Goal: Task Accomplishment & Management: Manage account settings

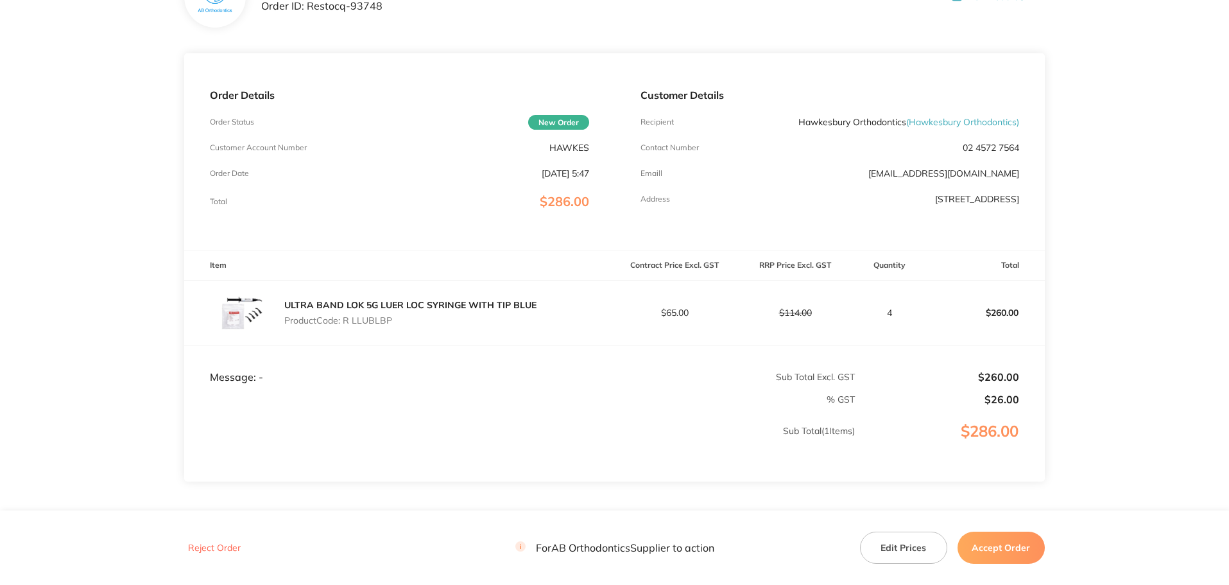
scroll to position [191, 0]
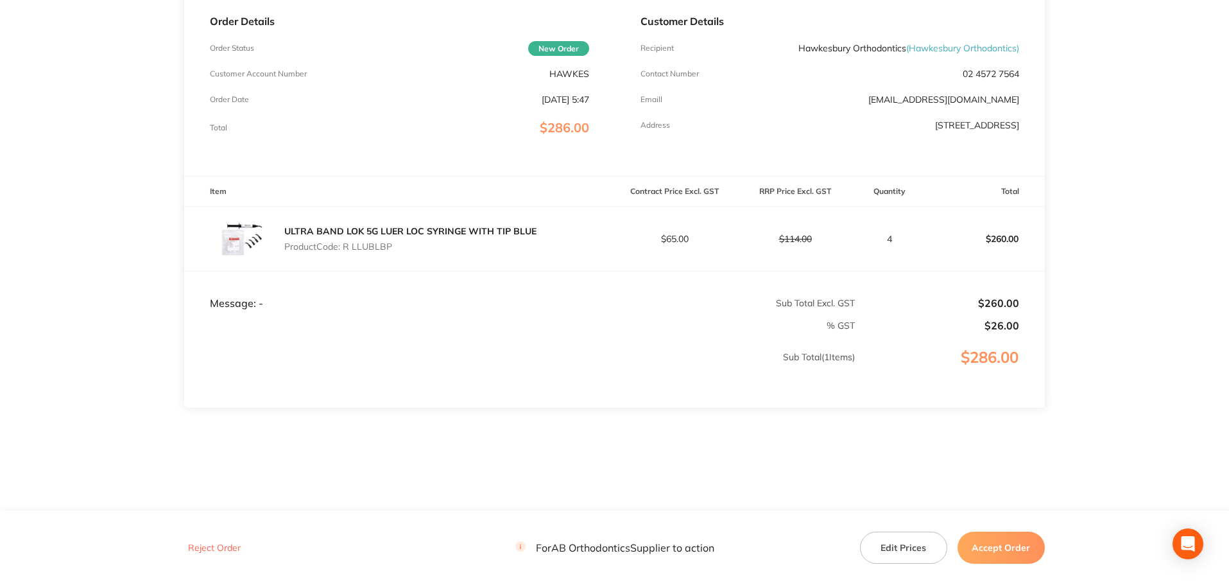
click at [988, 558] on button "Accept Order" at bounding box center [1000, 547] width 87 height 32
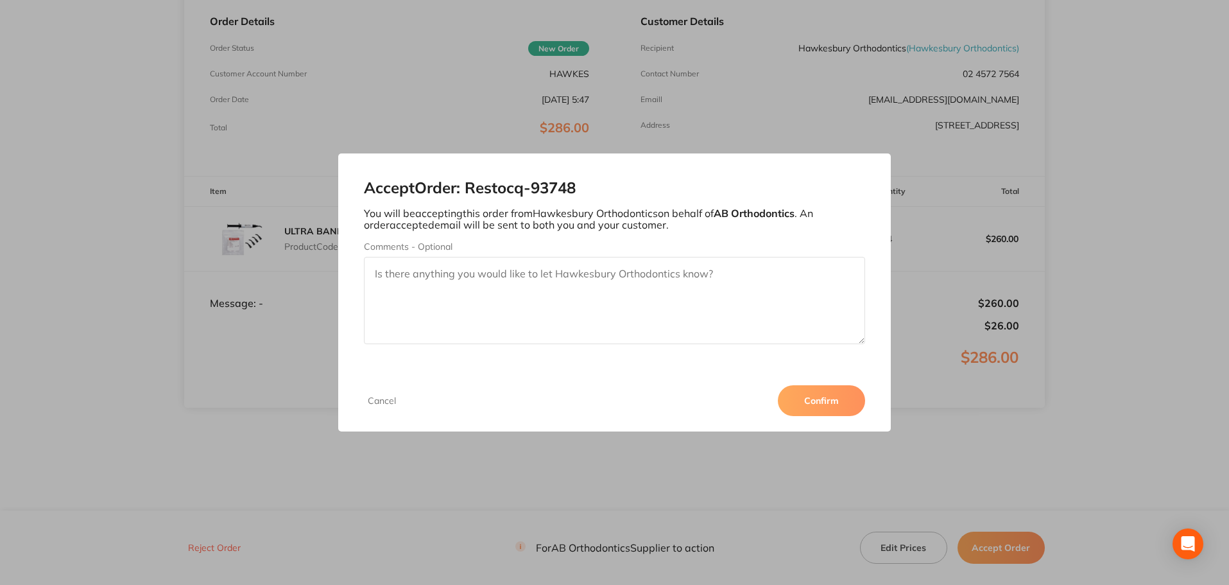
click at [855, 404] on button "Confirm" at bounding box center [821, 400] width 87 height 31
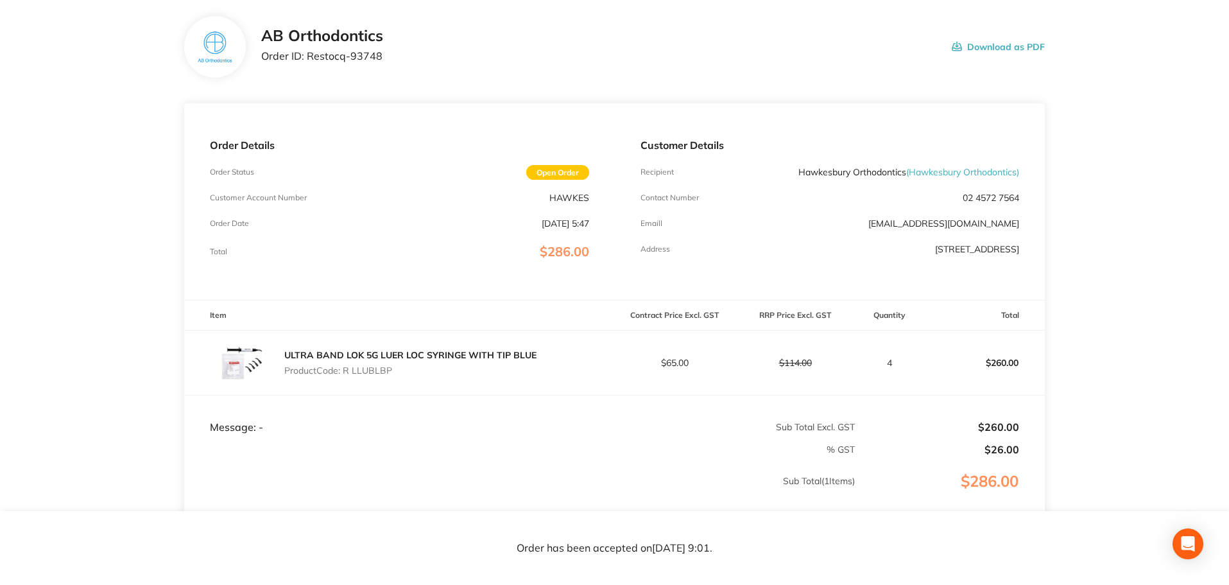
scroll to position [62, 0]
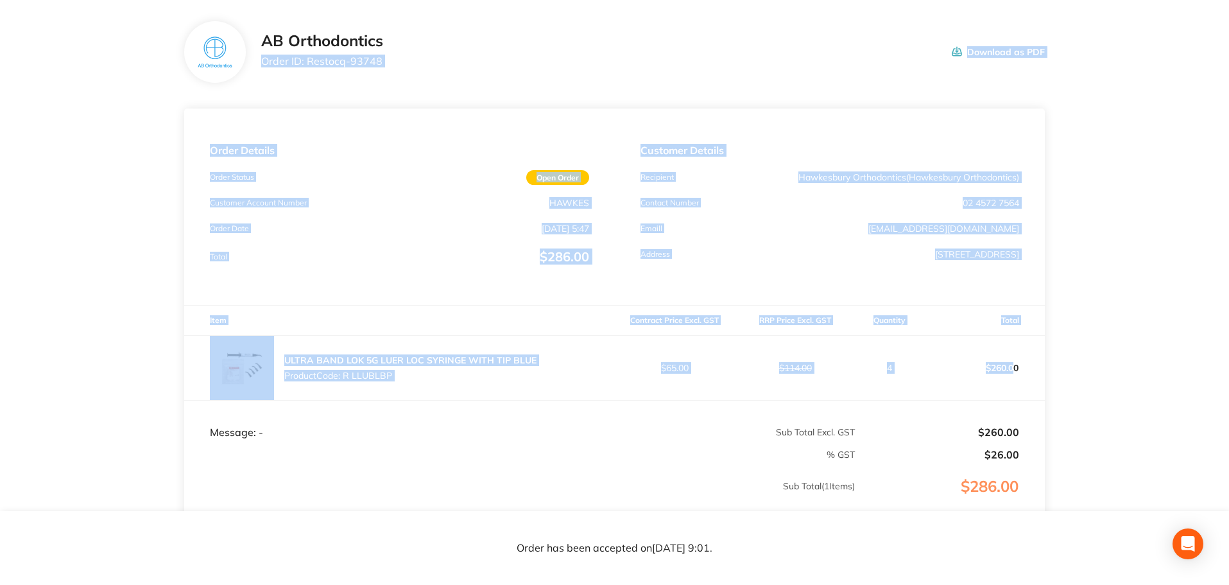
drag, startPoint x: 1015, startPoint y: 370, endPoint x: 261, endPoint y: 64, distance: 814.1
click at [261, 64] on section "AB Orthodontics Order ID: Restocq- 93748 Download as PDF Order Details Order St…" at bounding box center [614, 318] width 861 height 644
copy section "Order ID: Restocq- 93748 Download as PDF Order Details Order Status Open Order …"
click at [978, 327] on th "Total" at bounding box center [984, 320] width 121 height 30
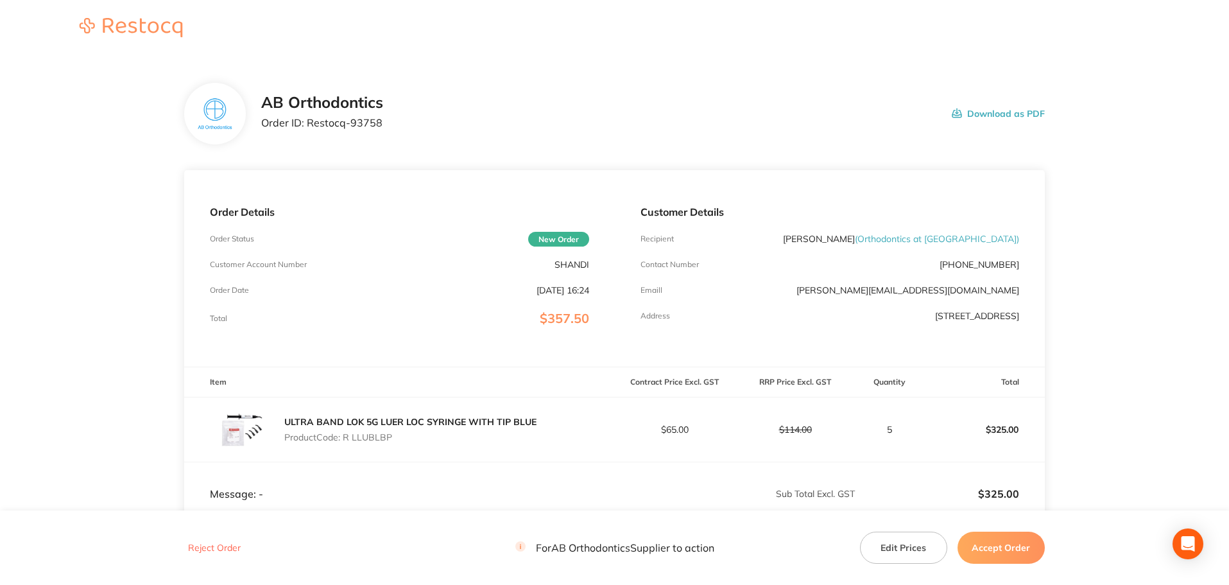
click at [997, 553] on button "Accept Order" at bounding box center [1000, 547] width 87 height 32
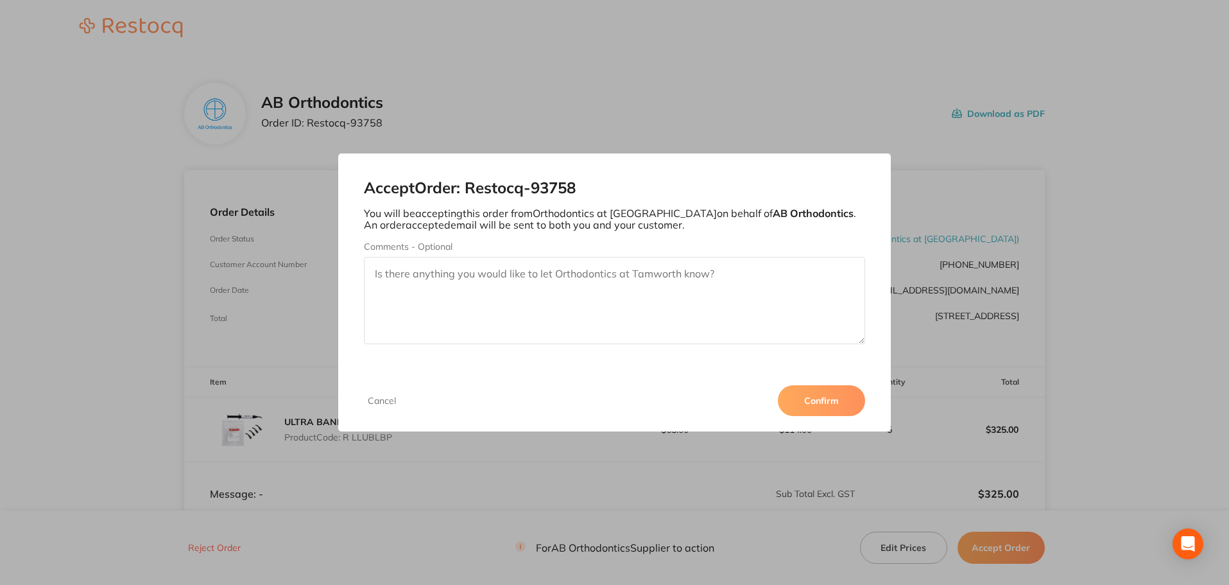
click at [825, 405] on button "Confirm" at bounding box center [821, 400] width 87 height 31
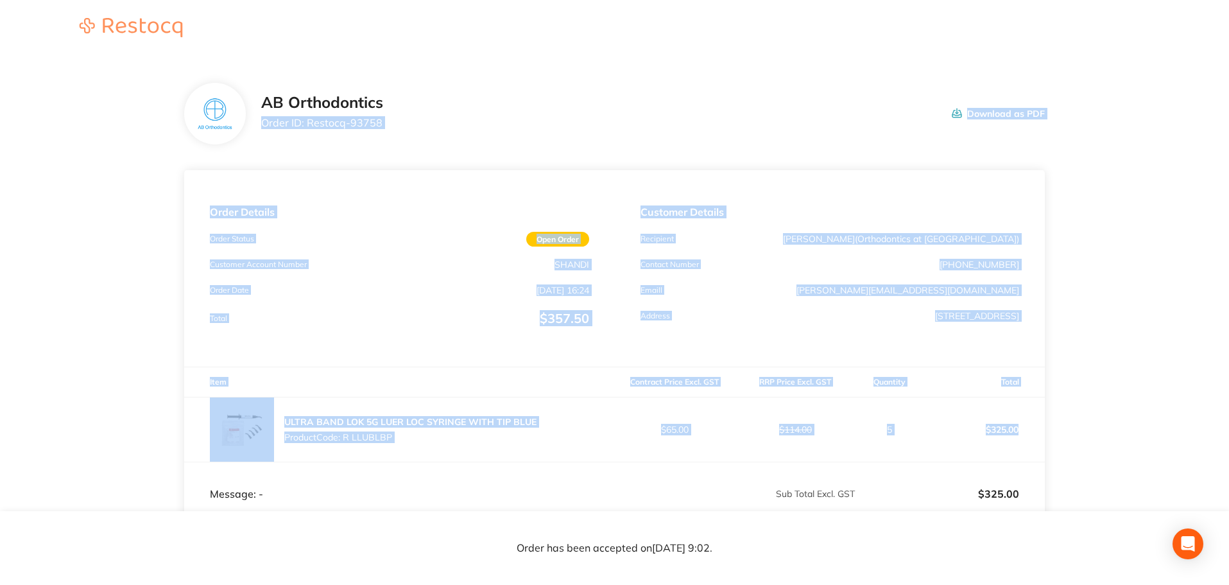
drag, startPoint x: 1038, startPoint y: 236, endPoint x: 259, endPoint y: 131, distance: 786.1
click at [259, 131] on section "AB Orthodontics Order ID: Restocq- 93758 Download as PDF Order Details Order St…" at bounding box center [614, 379] width 861 height 644
copy section "Order ID: Restocq- 93758 Download as PDF Order Details Order Status Open Order …"
